Goal: Information Seeking & Learning: Learn about a topic

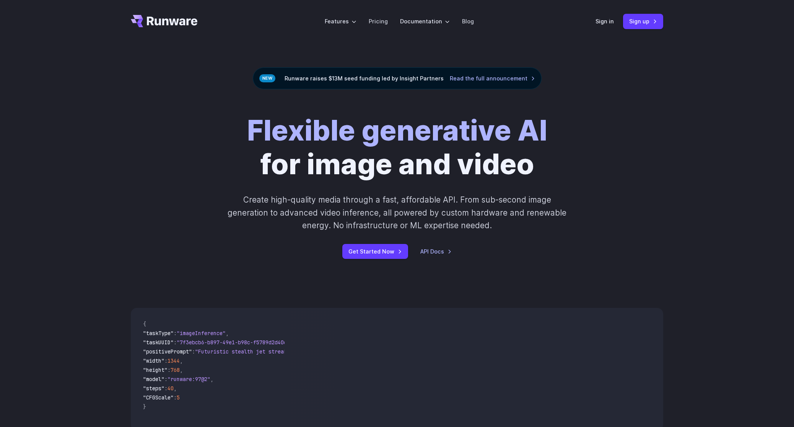
click at [559, 163] on div "Flexible generative AI for image and video Create high-quality media through a …" at bounding box center [397, 186] width 426 height 145
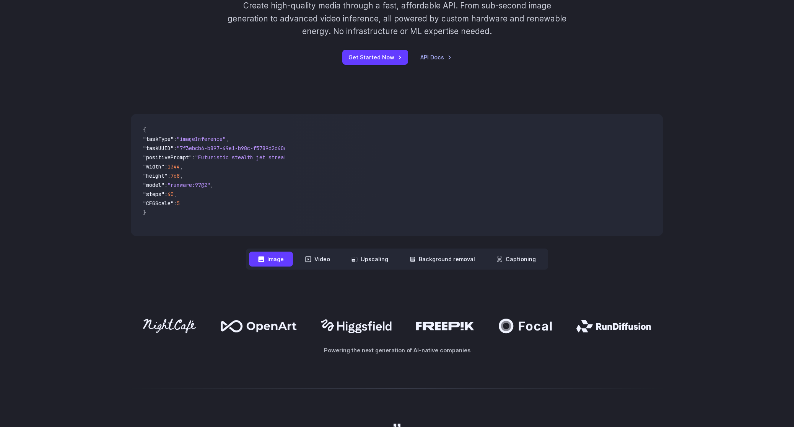
scroll to position [314, 0]
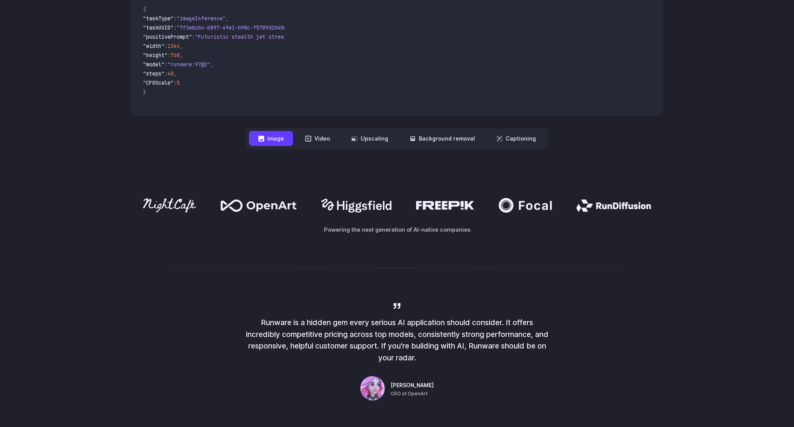
click at [376, 166] on div "**********" at bounding box center [397, 71] width 794 height 205
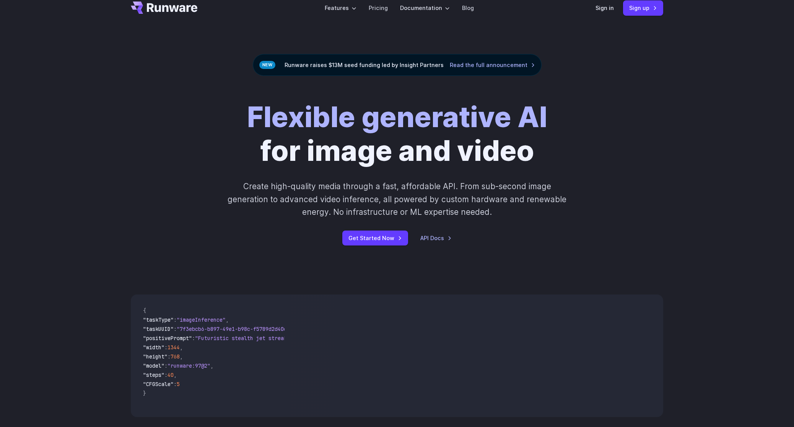
scroll to position [0, 0]
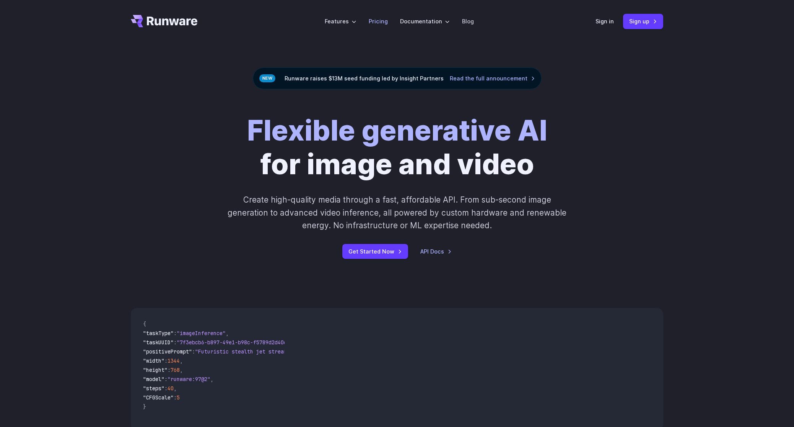
click at [375, 18] on link "Pricing" at bounding box center [378, 21] width 19 height 9
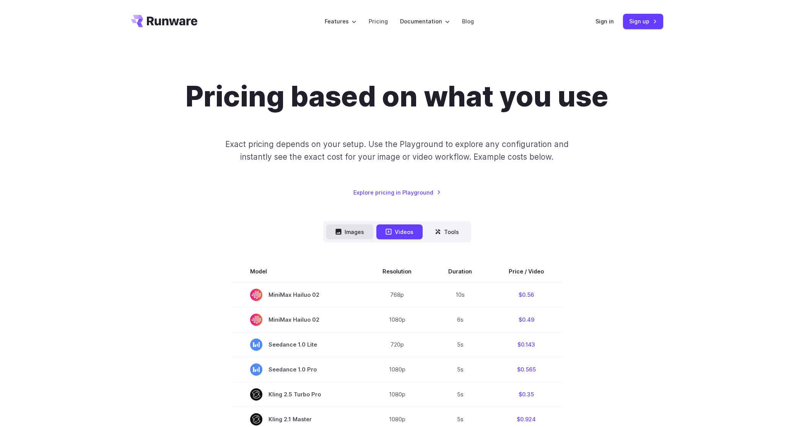
click at [343, 236] on button "Images" at bounding box center [349, 231] width 47 height 15
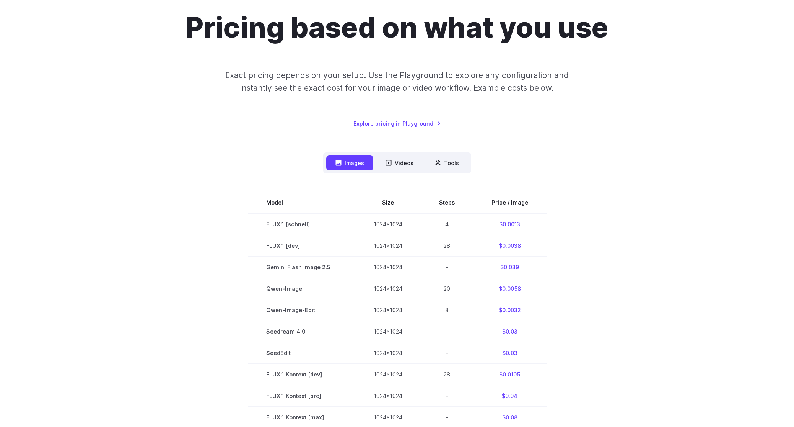
scroll to position [258, 0]
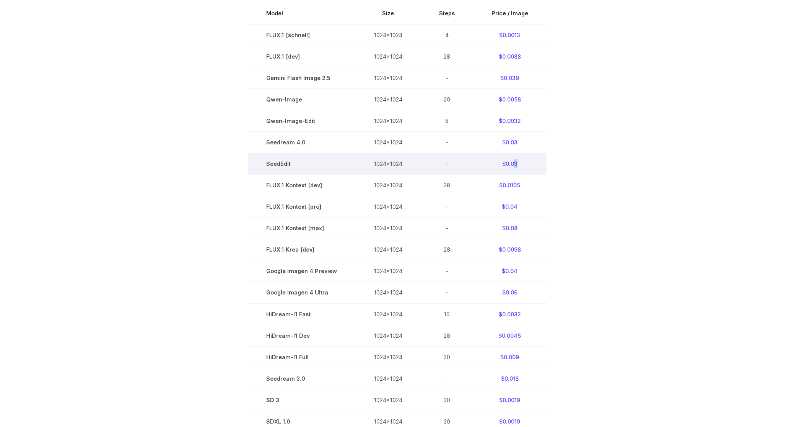
drag, startPoint x: 513, startPoint y: 162, endPoint x: 517, endPoint y: 163, distance: 4.3
click at [516, 163] on td "$0.03" at bounding box center [509, 163] width 73 height 21
click at [553, 163] on section "Model Size Steps Price / Image FLUX.1 [schnell] 1024x1024 4 $0.0013 FLUX.1 [dev…" at bounding box center [397, 228] width 533 height 450
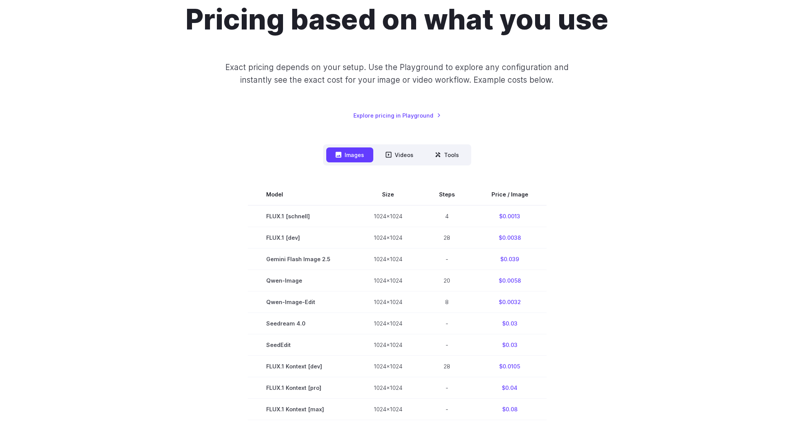
scroll to position [0, 0]
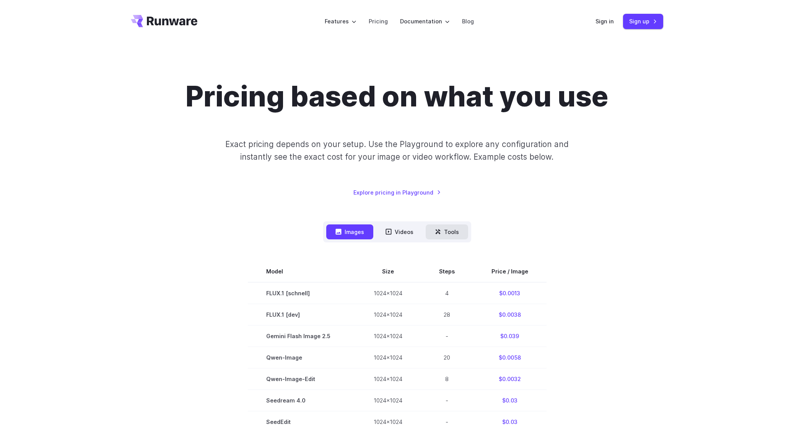
click at [436, 232] on icon at bounding box center [438, 231] width 6 height 6
click at [459, 231] on button "Tools" at bounding box center [447, 231] width 42 height 15
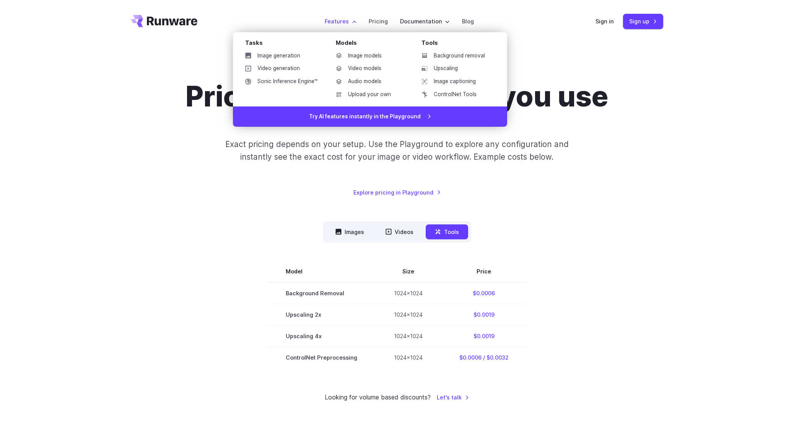
click at [344, 21] on label "Features" at bounding box center [341, 21] width 32 height 9
click at [314, 54] on link "Image generation" at bounding box center [281, 55] width 85 height 11
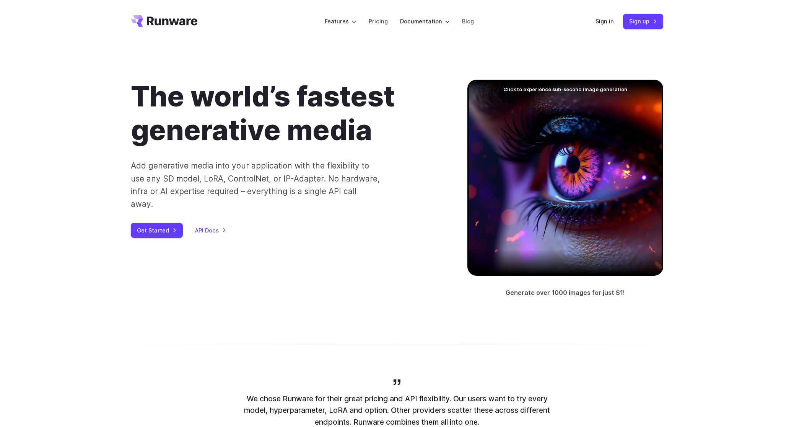
click at [376, 124] on h1 "The world’s fastest generative media" at bounding box center [287, 113] width 312 height 67
click at [373, 174] on p "Add generative media into your application with the flexibility to use any SD m…" at bounding box center [256, 184] width 250 height 51
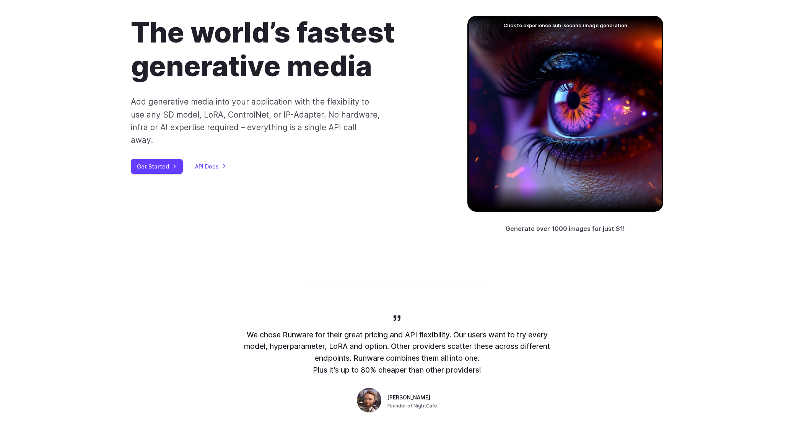
scroll to position [257, 0]
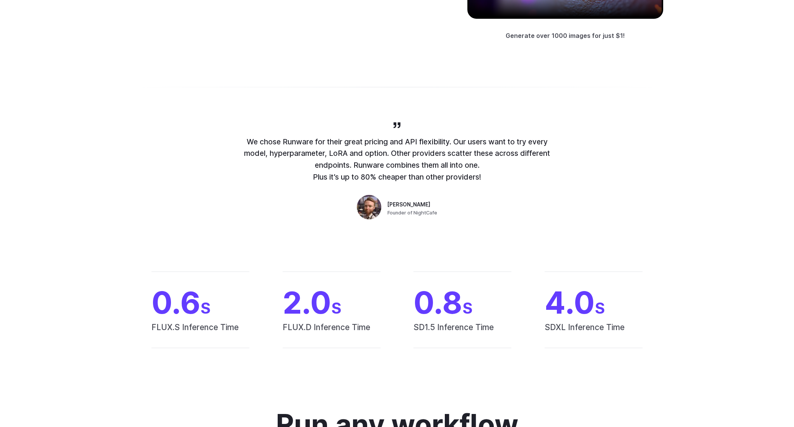
click at [436, 162] on p "We chose Runware for their great pricing and API flexibility. Our users want to…" at bounding box center [397, 159] width 306 height 47
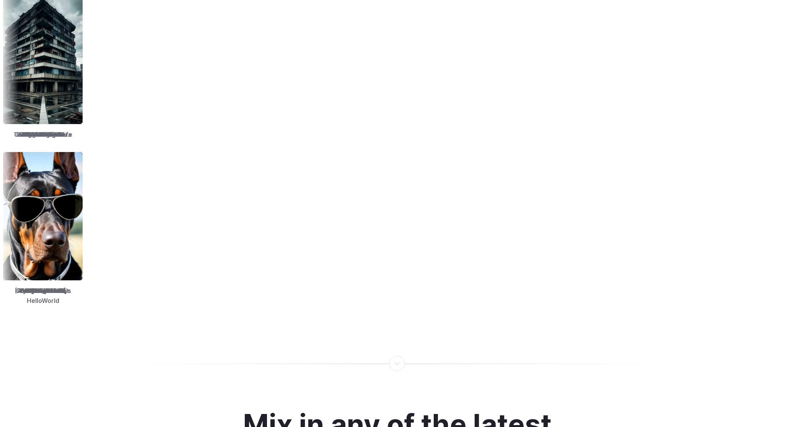
scroll to position [1424, 0]
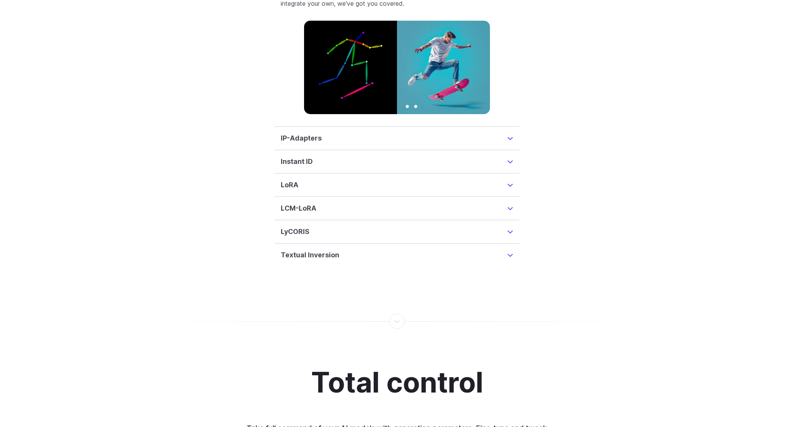
click at [507, 133] on summary "IP-Adapters" at bounding box center [397, 138] width 233 height 11
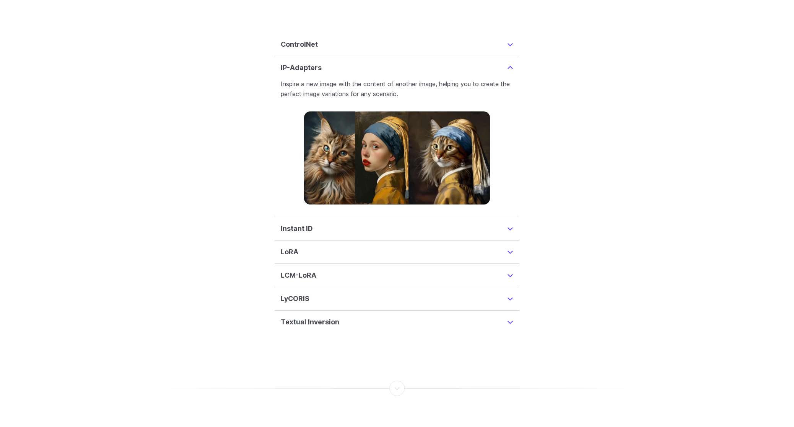
scroll to position [1859, 0]
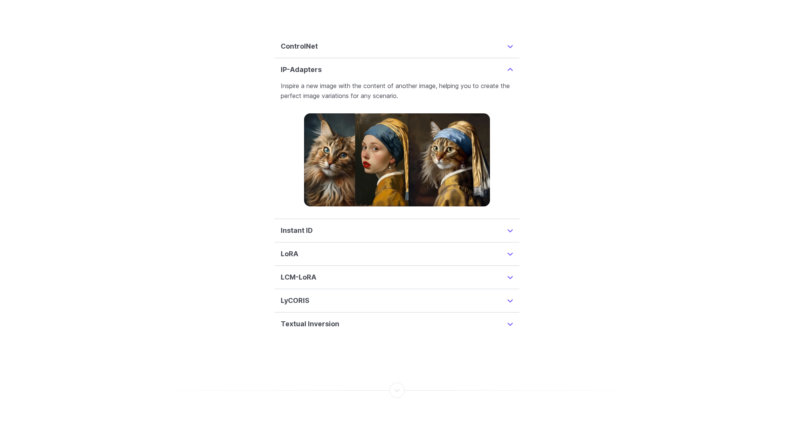
click at [511, 225] on summary "Instant ID" at bounding box center [397, 230] width 233 height 11
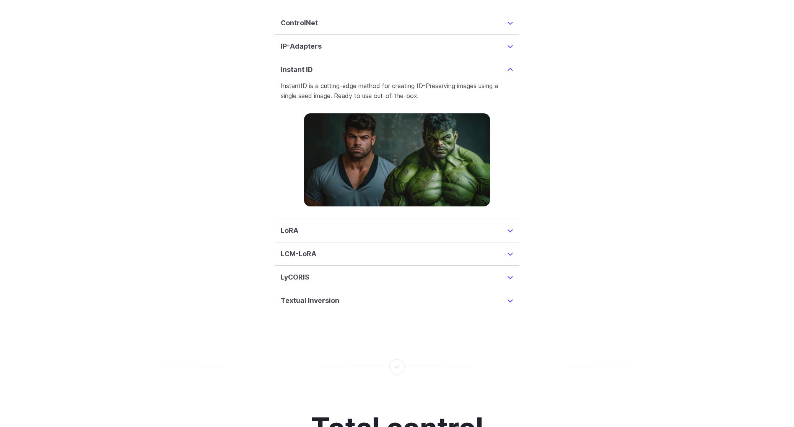
click at [510, 225] on summary "LoRA" at bounding box center [397, 230] width 233 height 11
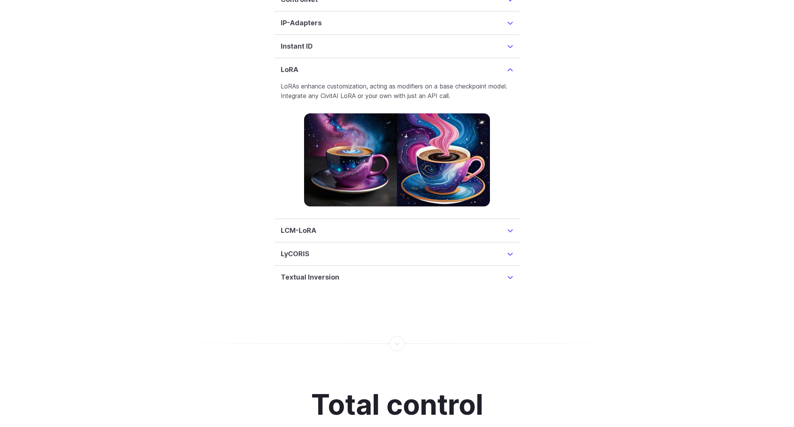
click at [507, 225] on summary "LCM-LoRA" at bounding box center [397, 230] width 233 height 11
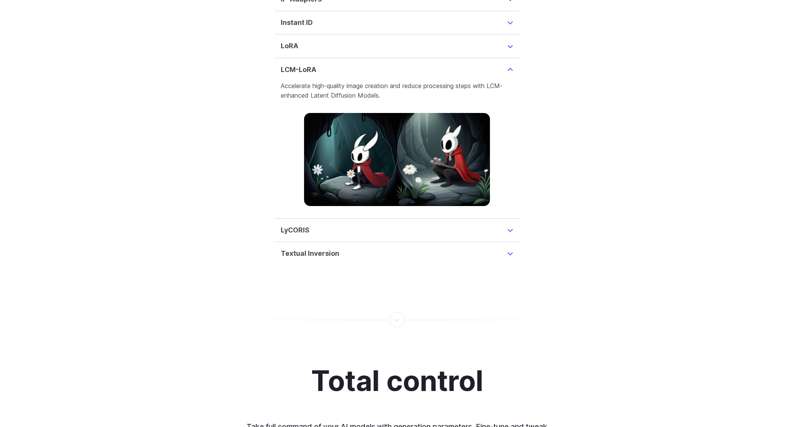
click at [508, 225] on summary "LyCORIS" at bounding box center [397, 230] width 233 height 11
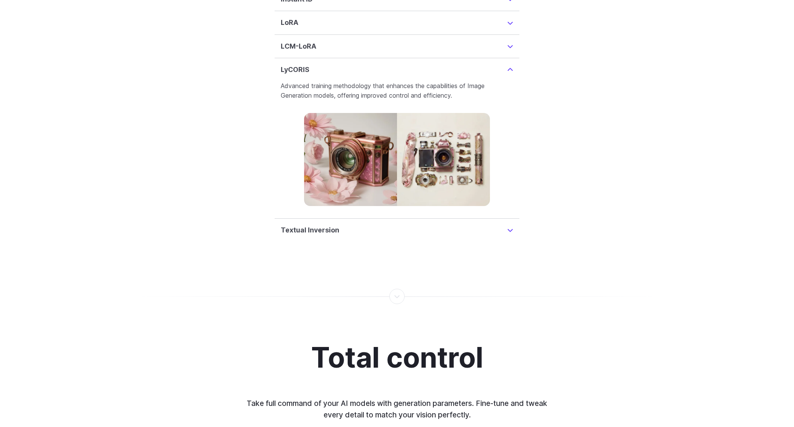
click at [508, 225] on summary "Textual Inversion" at bounding box center [397, 230] width 233 height 11
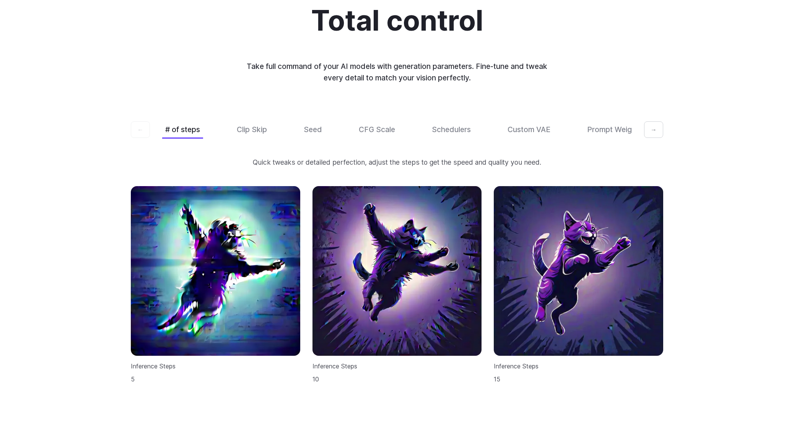
scroll to position [2290, 0]
click at [260, 129] on div "← # of steps Clip Skip Seed CFG Scale Schedulers Custom VAE Prompt Weights → Qu…" at bounding box center [397, 251] width 533 height 263
click at [306, 122] on button "Seed" at bounding box center [313, 129] width 24 height 18
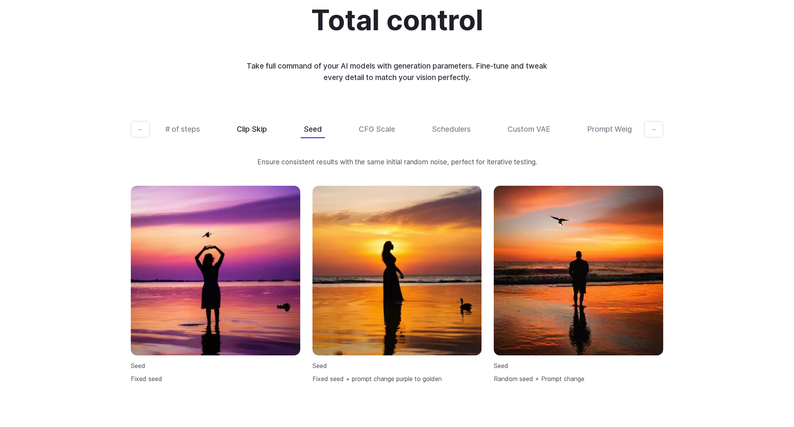
click at [267, 121] on button "Clip Skip" at bounding box center [252, 129] width 36 height 18
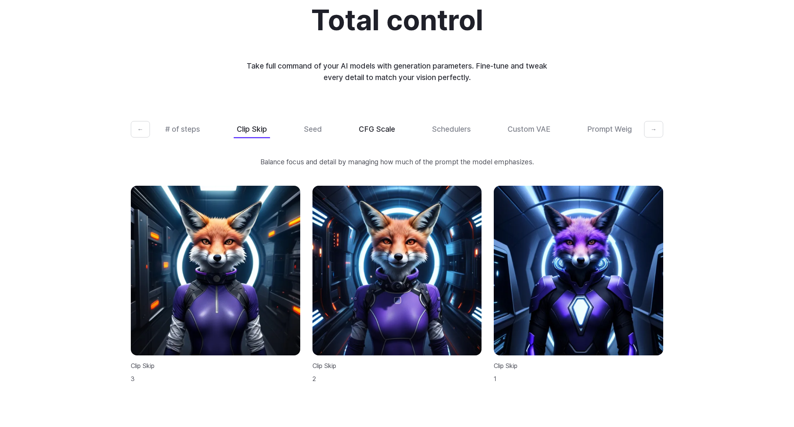
click at [397, 122] on button "CFG Scale" at bounding box center [377, 129] width 42 height 18
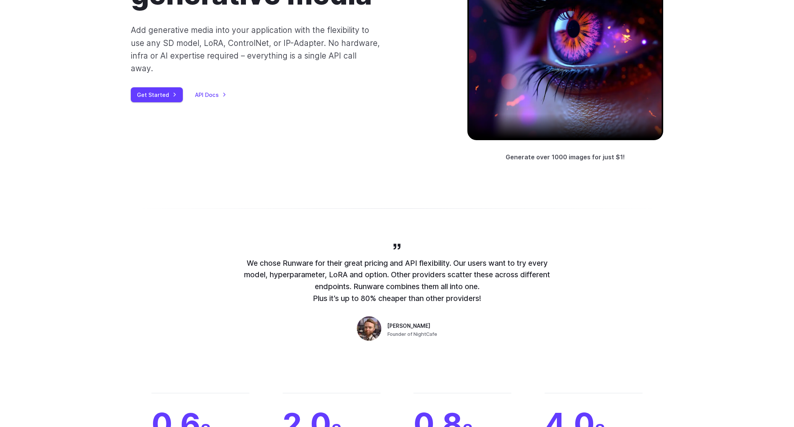
scroll to position [0, 0]
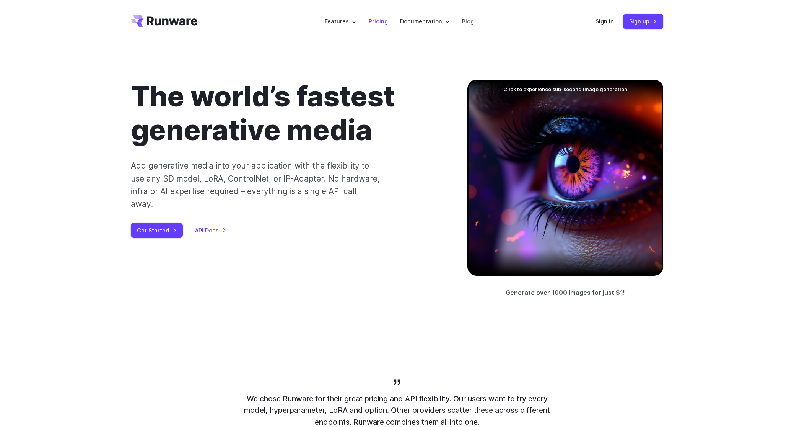
click at [377, 20] on link "Pricing" at bounding box center [378, 21] width 19 height 9
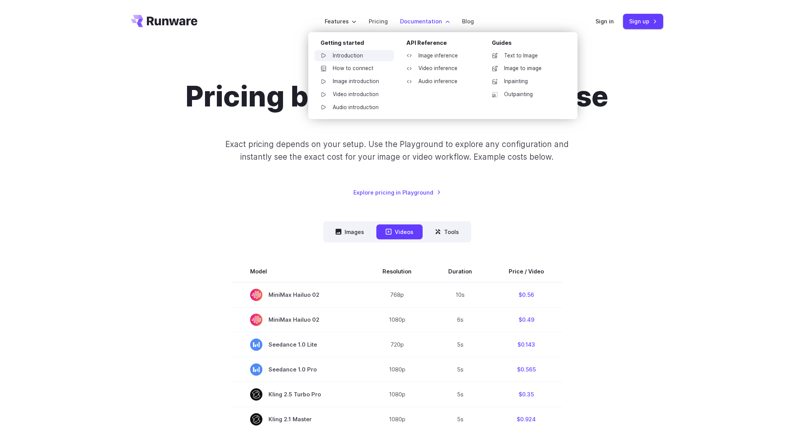
click at [360, 53] on link "Introduction" at bounding box center [354, 55] width 80 height 11
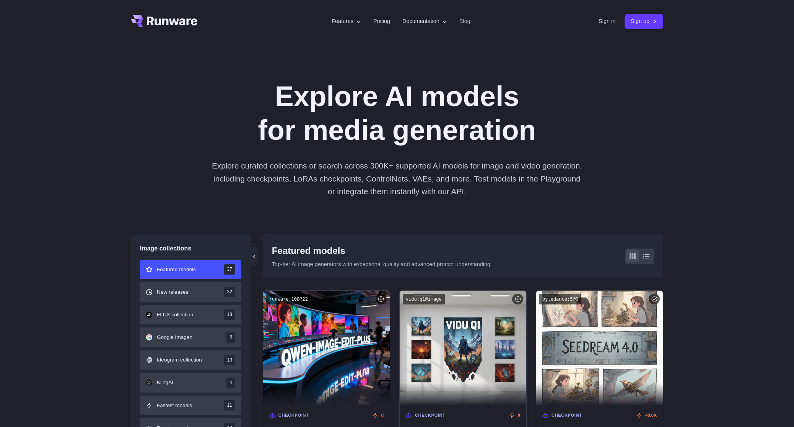
click at [434, 186] on p "Explore curated collections or search across 300K+ supported AI models for imag…" at bounding box center [397, 178] width 373 height 38
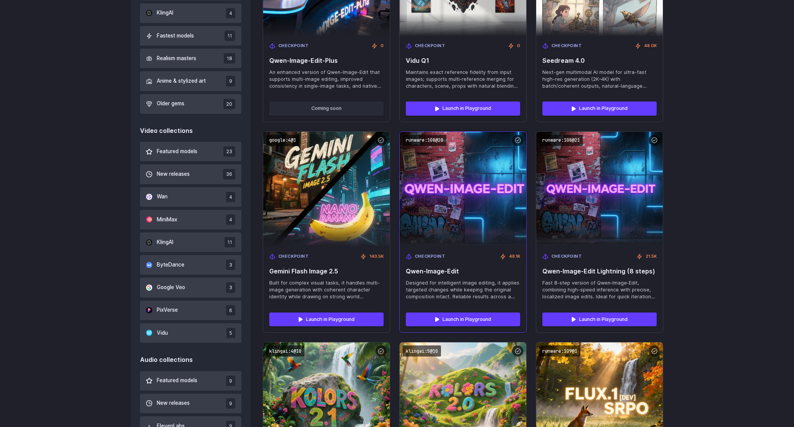
scroll to position [253, 0]
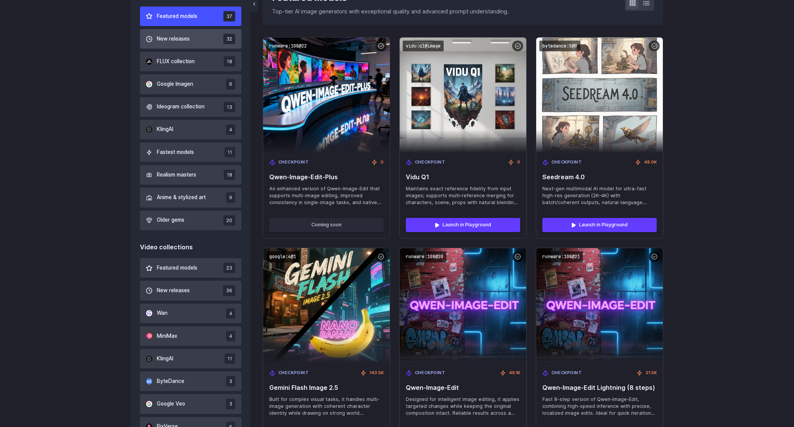
click at [192, 38] on button "New releases 32" at bounding box center [190, 39] width 101 height 20
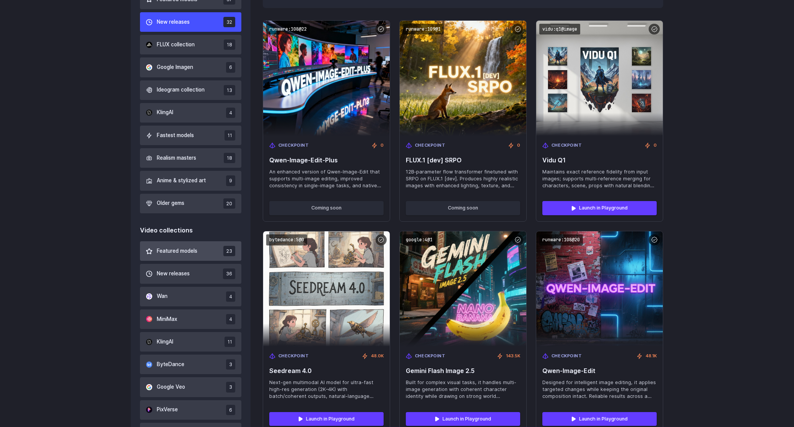
scroll to position [308, 0]
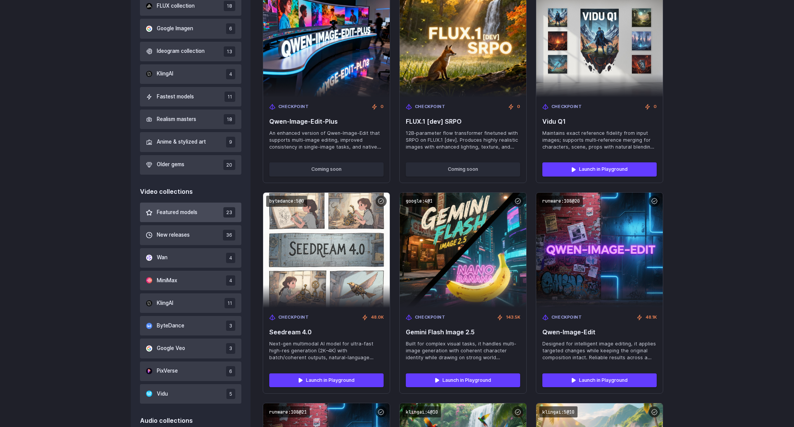
click at [197, 210] on span "Featured models" at bounding box center [177, 212] width 41 height 8
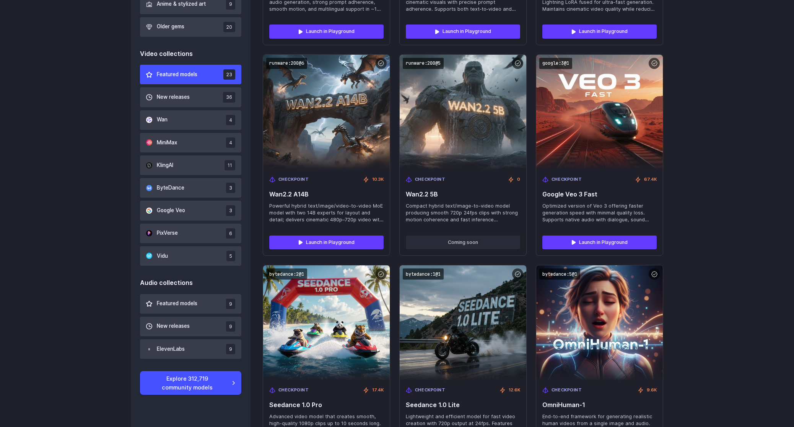
scroll to position [513, 0]
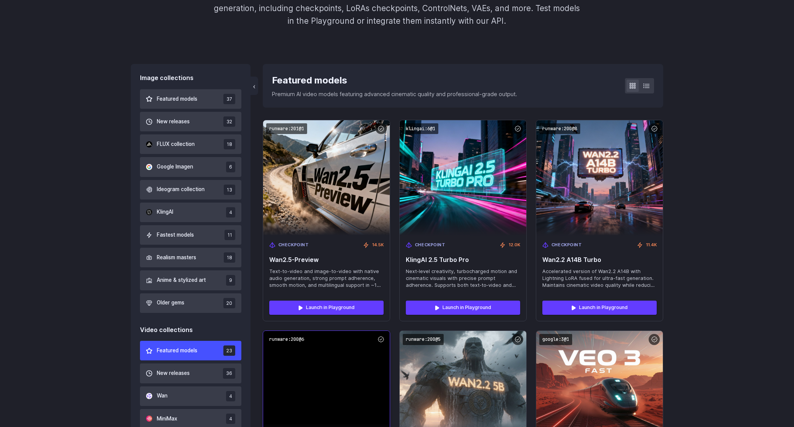
scroll to position [0, 0]
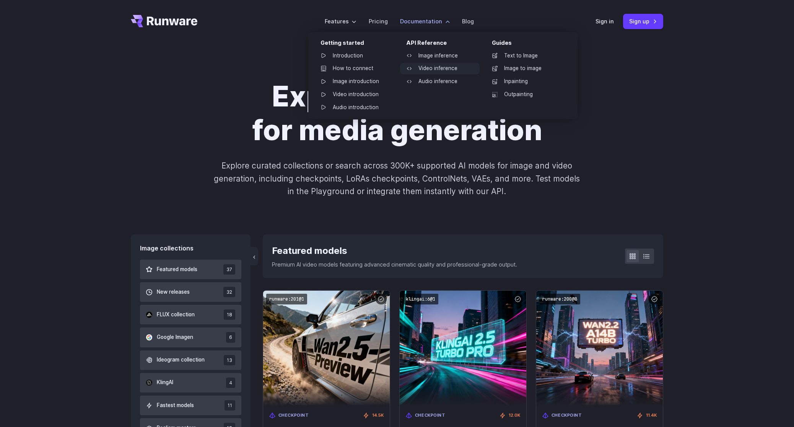
click at [438, 71] on link "Video inference" at bounding box center [440, 68] width 80 height 11
